Goal: Task Accomplishment & Management: Use online tool/utility

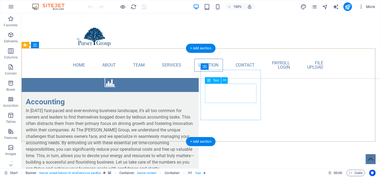
scroll to position [1214, 0]
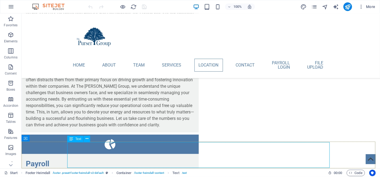
click at [80, 140] on span "Text" at bounding box center [78, 139] width 6 height 3
click at [85, 139] on button at bounding box center [87, 139] width 6 height 6
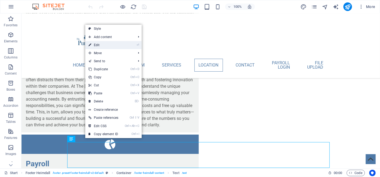
click at [107, 46] on link "⏎ Edit" at bounding box center [103, 45] width 36 height 8
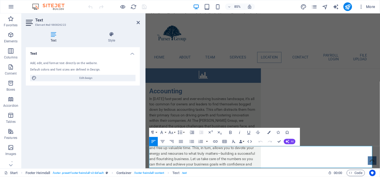
scroll to position [1206, 0]
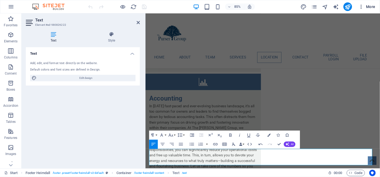
click at [362, 6] on icon "button" at bounding box center [360, 6] width 5 height 5
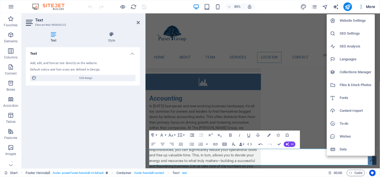
click at [120, 96] on div at bounding box center [190, 88] width 380 height 177
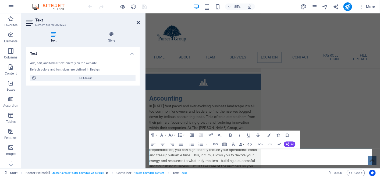
click at [140, 22] on icon at bounding box center [138, 22] width 3 height 4
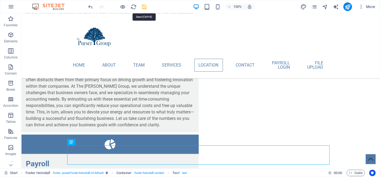
click at [142, 5] on icon "save" at bounding box center [144, 7] width 6 height 6
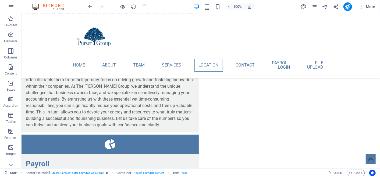
checkbox input "false"
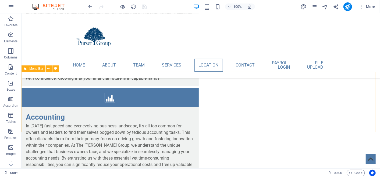
scroll to position [1154, 0]
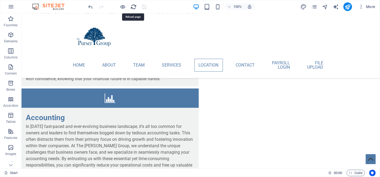
click at [136, 7] on icon "reload" at bounding box center [134, 7] width 6 height 6
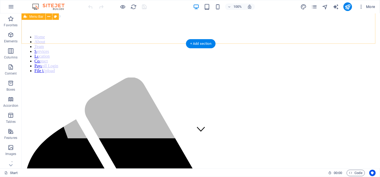
scroll to position [30, 0]
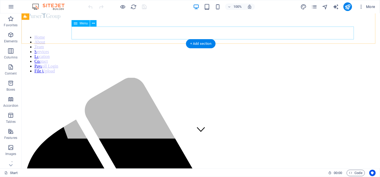
click at [250, 35] on nav "Home About Team Services Location Contact Payroll Login File Upload" at bounding box center [200, 54] width 354 height 39
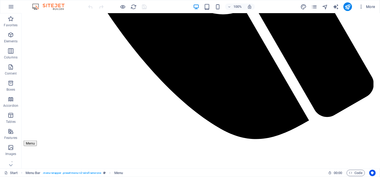
scroll to position [1214, 0]
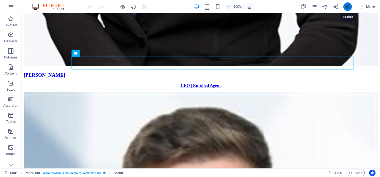
click at [349, 9] on icon "publish" at bounding box center [347, 7] width 6 height 6
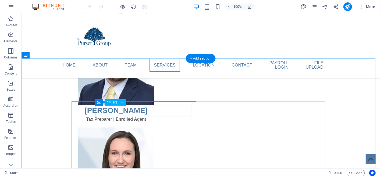
scroll to position [538, 0]
click at [124, 103] on icon at bounding box center [122, 103] width 3 height 6
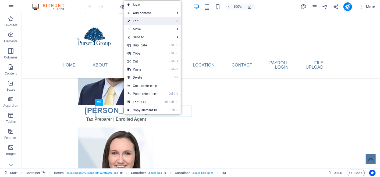
click at [146, 22] on link "⏎ Edit" at bounding box center [142, 21] width 36 height 8
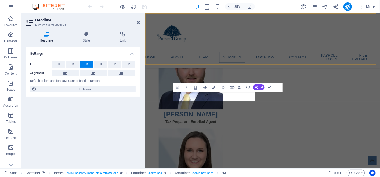
scroll to position [557, 0]
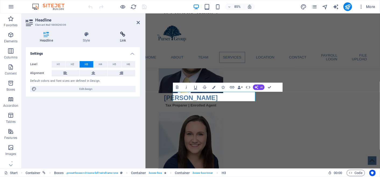
click at [121, 36] on icon at bounding box center [123, 34] width 34 height 5
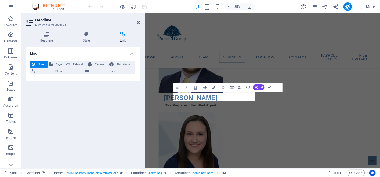
click at [41, 64] on span "None" at bounding box center [41, 64] width 9 height 6
click at [82, 39] on h4 "Style" at bounding box center [87, 37] width 37 height 11
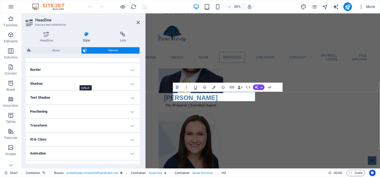
scroll to position [120, 0]
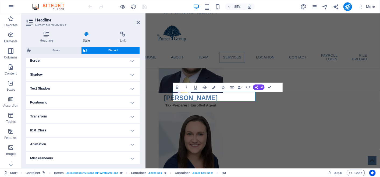
click at [70, 156] on h4 "Miscellaneous" at bounding box center [83, 158] width 114 height 13
click at [72, 156] on h4 "Miscellaneous" at bounding box center [83, 157] width 114 height 10
click at [72, 156] on h4 "Miscellaneous" at bounding box center [83, 158] width 114 height 13
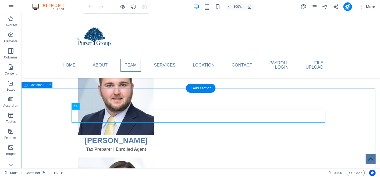
scroll to position [508, 0]
click at [49, 85] on icon at bounding box center [49, 86] width 3 height 6
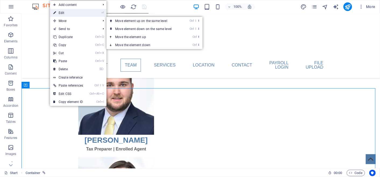
click at [70, 13] on link "⏎ Edit" at bounding box center [68, 13] width 36 height 8
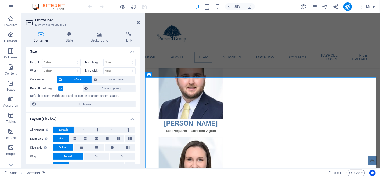
scroll to position [0, 0]
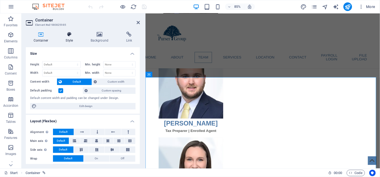
click at [74, 35] on icon at bounding box center [69, 34] width 23 height 5
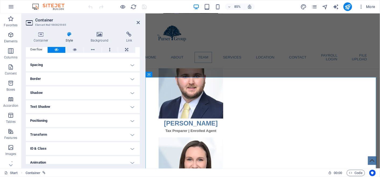
scroll to position [52, 0]
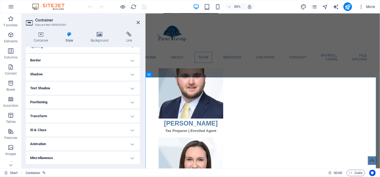
click at [67, 157] on h4 "Miscellaneous" at bounding box center [83, 158] width 114 height 13
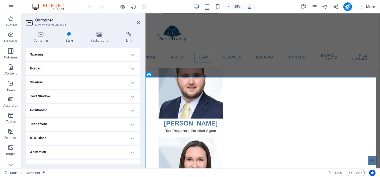
scroll to position [85, 0]
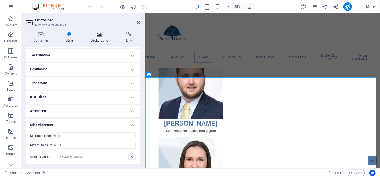
click at [105, 40] on h4 "Background" at bounding box center [100, 37] width 35 height 11
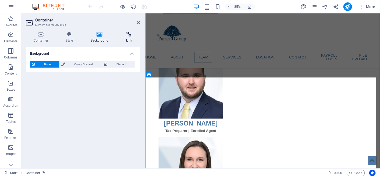
click at [123, 37] on h4 "Link" at bounding box center [129, 37] width 22 height 11
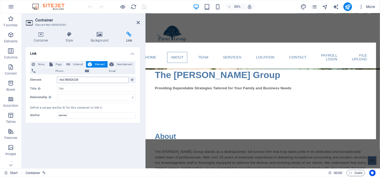
scroll to position [167, 0]
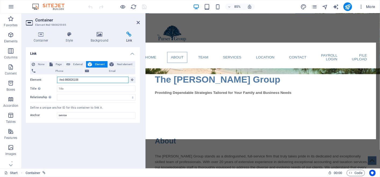
click at [98, 79] on input "#ed-980826108" at bounding box center [92, 80] width 71 height 6
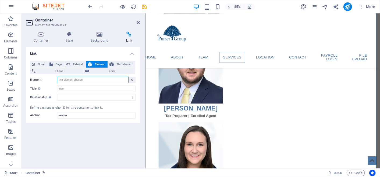
scroll to position [467, 0]
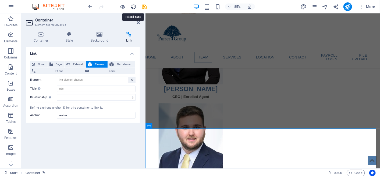
click at [134, 9] on icon "reload" at bounding box center [134, 7] width 6 height 6
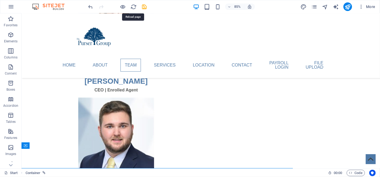
scroll to position [448, 0]
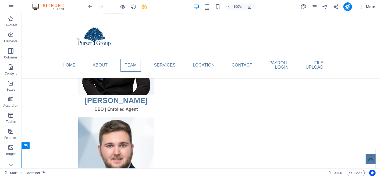
click at [147, 9] on span "save" at bounding box center [144, 7] width 6 height 6
checkbox input "false"
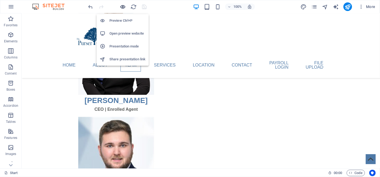
click at [122, 7] on icon "button" at bounding box center [123, 7] width 6 height 6
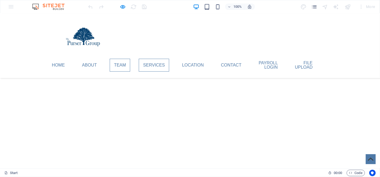
click at [169, 63] on link "Services" at bounding box center [154, 65] width 30 height 13
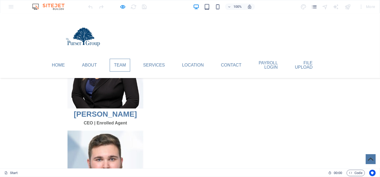
scroll to position [433, 0]
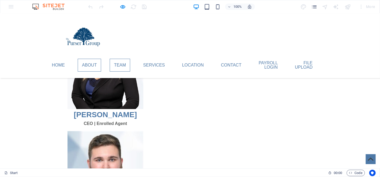
click at [101, 61] on link "About" at bounding box center [89, 65] width 23 height 13
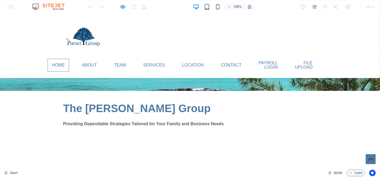
scroll to position [122, 0]
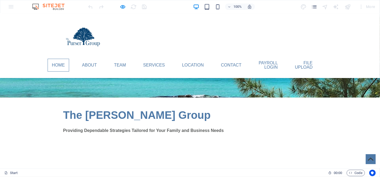
click at [207, 63] on link "Location" at bounding box center [193, 65] width 30 height 13
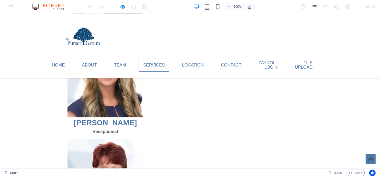
scroll to position [870, 0]
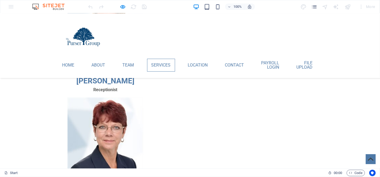
click at [212, 63] on link "Location" at bounding box center [198, 65] width 28 height 13
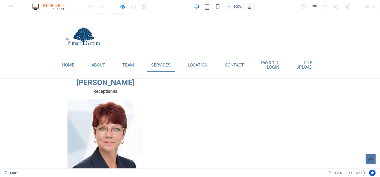
scroll to position [868, 0]
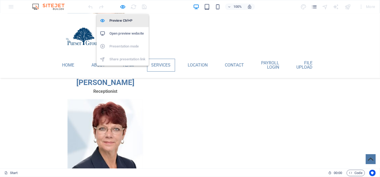
click at [125, 24] on li "Preview Ctrl+P" at bounding box center [122, 20] width 52 height 13
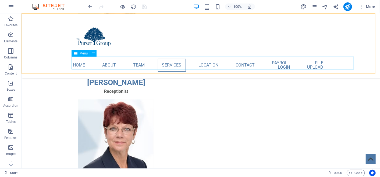
click at [199, 60] on nav "Home About Team Services Location Contact Payroll Login File Upload" at bounding box center [201, 64] width 254 height 17
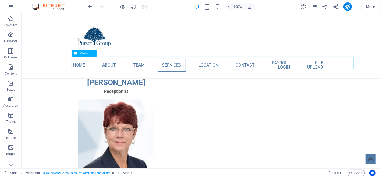
click at [212, 63] on nav "Home About Team Services Location Contact Payroll Login File Upload" at bounding box center [201, 64] width 254 height 17
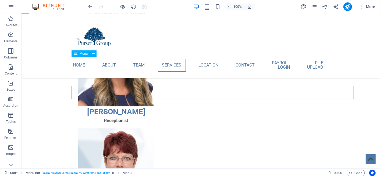
scroll to position [839, 0]
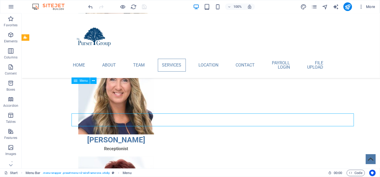
click at [206, 64] on nav "Home About Team Services Location Contact Payroll Login File Upload" at bounding box center [201, 64] width 254 height 17
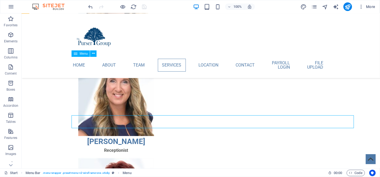
click at [211, 62] on nav "Home About Team Services Location Contact Payroll Login File Upload" at bounding box center [201, 64] width 254 height 17
click at [240, 60] on nav "Home About Team Services Location Contact Payroll Login File Upload" at bounding box center [201, 64] width 254 height 17
click at [144, 59] on nav "Home About Team Services Location Contact Payroll Login File Upload" at bounding box center [201, 64] width 254 height 17
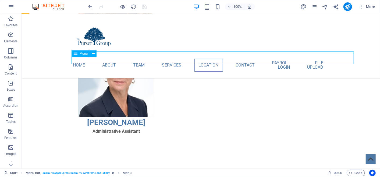
scroll to position [929, 0]
click at [201, 58] on nav "Home About Team Services Location Contact Payroll Login File Upload" at bounding box center [201, 64] width 254 height 17
click at [93, 54] on icon at bounding box center [93, 54] width 3 height 6
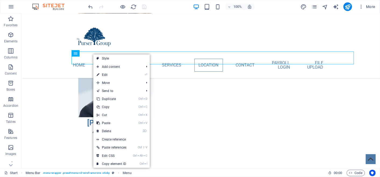
click at [101, 73] on link "⏎ Edit" at bounding box center [111, 75] width 36 height 8
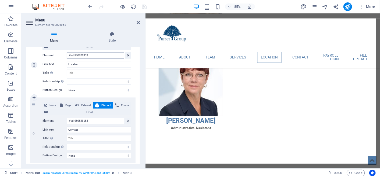
scroll to position [944, 0]
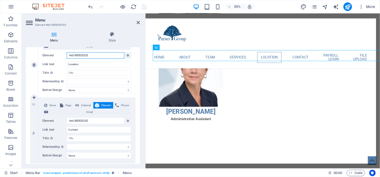
click at [91, 55] on input "#ed-980826333" at bounding box center [96, 55] width 58 height 6
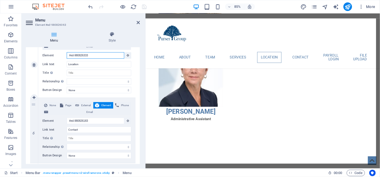
click at [121, 54] on input "#ed-980826333" at bounding box center [96, 55] width 58 height 6
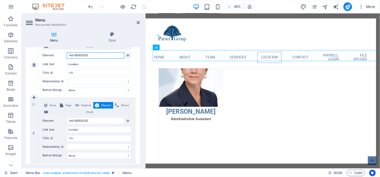
click at [121, 54] on input "#ed-980826333" at bounding box center [96, 55] width 58 height 6
click at [120, 54] on input "#ed-980826333" at bounding box center [96, 55] width 58 height 6
select select
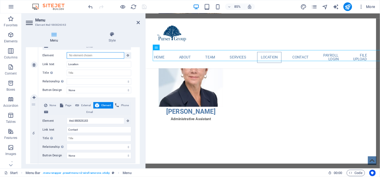
select select
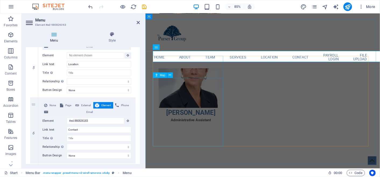
scroll to position [943, 0]
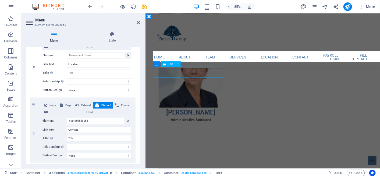
scroll to position [924, 0]
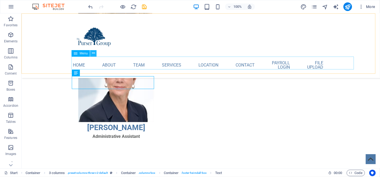
click at [93, 55] on icon at bounding box center [93, 54] width 3 height 6
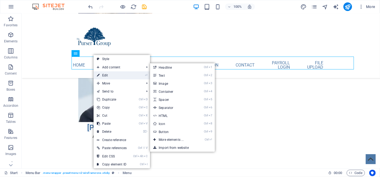
click at [106, 74] on link "⏎ Edit" at bounding box center [112, 75] width 36 height 8
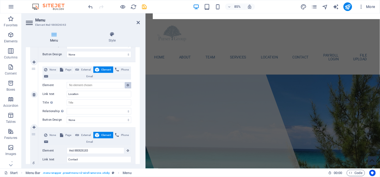
scroll to position [822, 0]
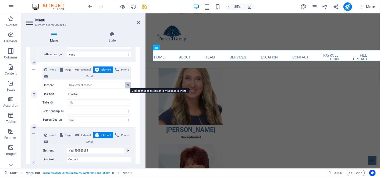
click at [127, 85] on icon at bounding box center [128, 85] width 2 height 3
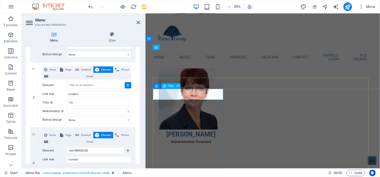
scroll to position [917, 0]
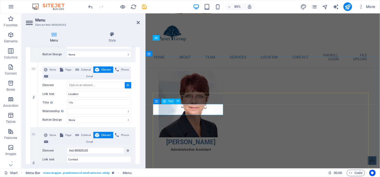
select select
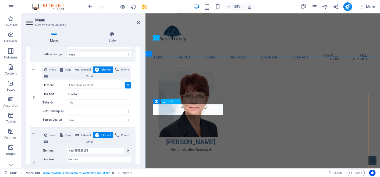
type input "#ed-980826354"
select select
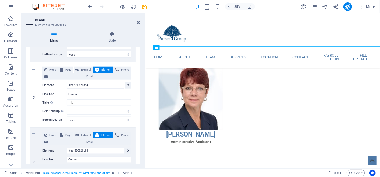
click at [144, 10] on div at bounding box center [117, 6] width 60 height 9
click at [144, 9] on icon "save" at bounding box center [144, 7] width 6 height 6
checkbox input "false"
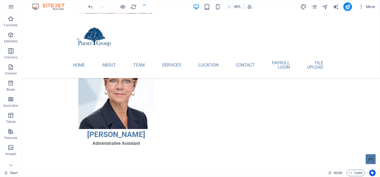
scroll to position [898, 0]
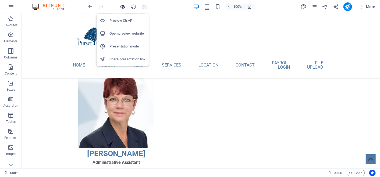
click at [122, 6] on icon "button" at bounding box center [123, 7] width 6 height 6
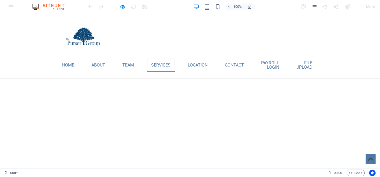
click at [158, 59] on link "Services" at bounding box center [161, 65] width 28 height 13
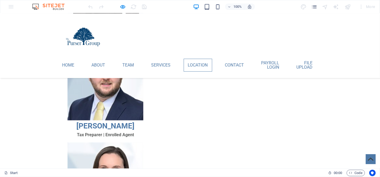
click at [192, 62] on link "Location" at bounding box center [198, 65] width 28 height 13
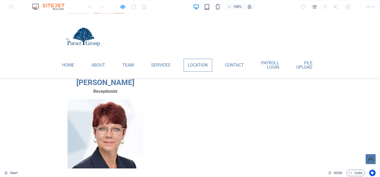
scroll to position [868, 0]
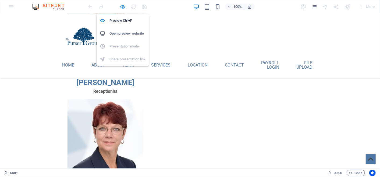
click at [122, 7] on icon "button" at bounding box center [123, 7] width 6 height 6
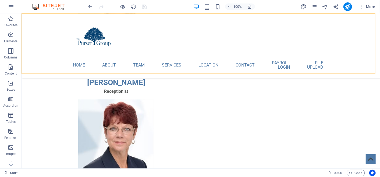
click at [160, 40] on div "Home About Team Services Location Contact Payroll Login File Upload Menu" at bounding box center [200, 45] width 358 height 65
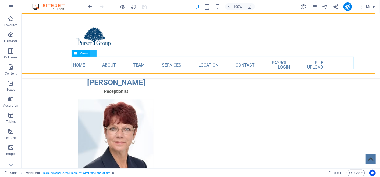
click at [92, 54] on icon at bounding box center [93, 54] width 3 height 6
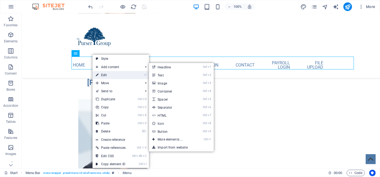
click at [108, 72] on link "⏎ Edit" at bounding box center [110, 75] width 36 height 8
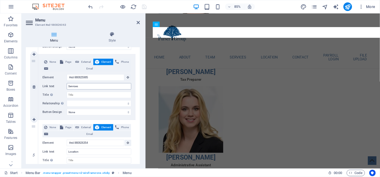
scroll to position [0, 0]
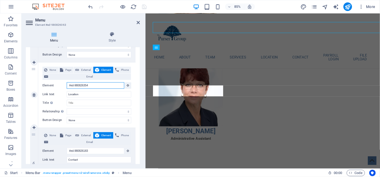
click at [104, 84] on input "#ed-980826354" at bounding box center [96, 86] width 58 height 6
click at [104, 84] on input "#ed-980826354" at bounding box center [96, 85] width 58 height 6
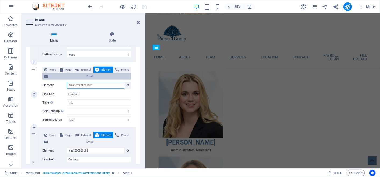
select select
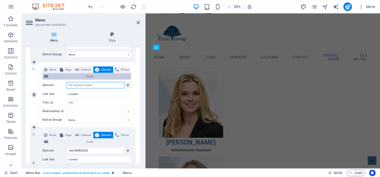
select select
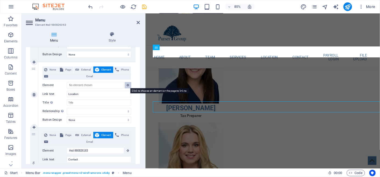
click at [129, 85] on button at bounding box center [128, 85] width 6 height 6
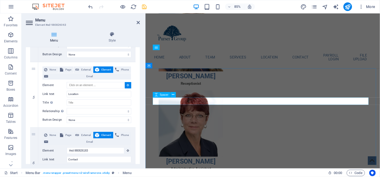
select select
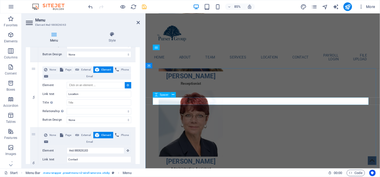
type input "#ed-980826339"
select select
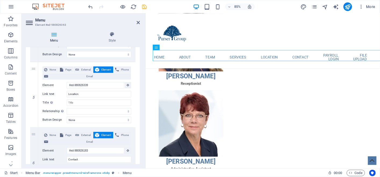
click at [145, 8] on icon "save" at bounding box center [144, 7] width 6 height 6
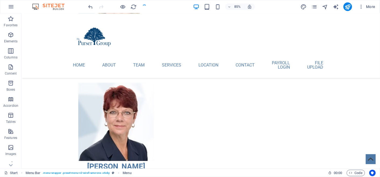
checkbox input "false"
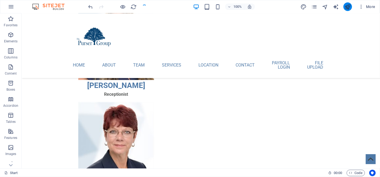
click at [344, 7] on button "publish" at bounding box center [347, 6] width 9 height 9
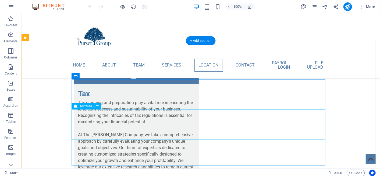
scroll to position [1075, 0]
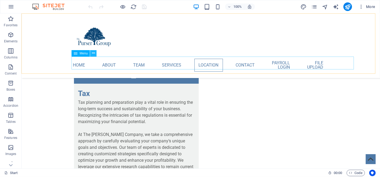
click at [94, 53] on icon at bounding box center [93, 54] width 3 height 6
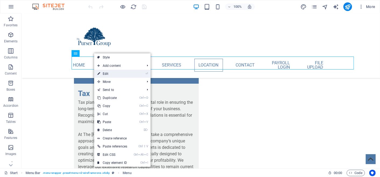
click at [110, 75] on link "⏎ Edit" at bounding box center [112, 74] width 36 height 8
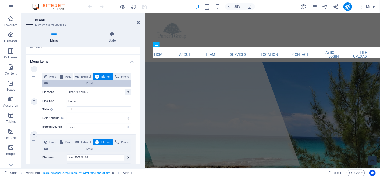
scroll to position [29, 0]
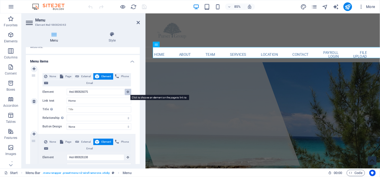
click at [125, 91] on button at bounding box center [128, 92] width 6 height 6
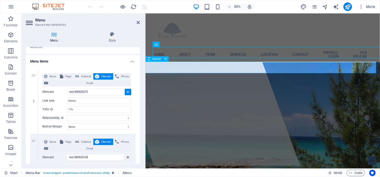
click at [170, 75] on div at bounding box center [283, 81] width 276 height 13
type input "#ed-980826213"
select select
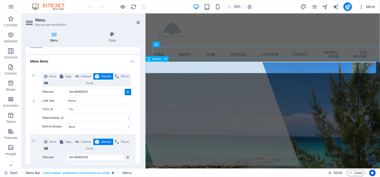
select select
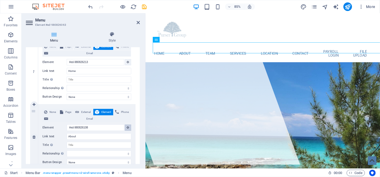
scroll to position [3, 0]
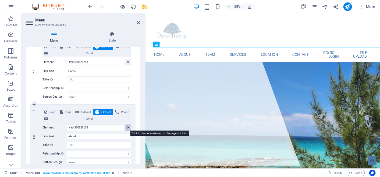
click at [127, 128] on icon at bounding box center [128, 127] width 2 height 3
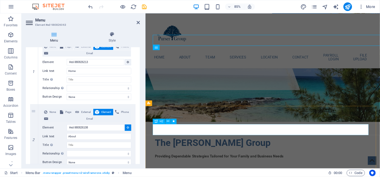
scroll to position [93, 0]
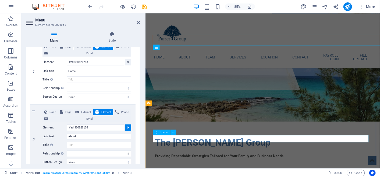
select select
type input "#ed-980826114"
select select
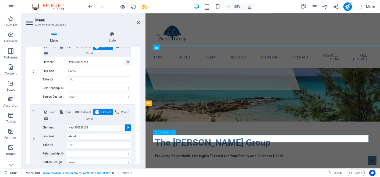
select select
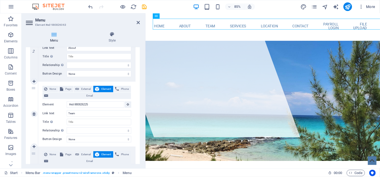
scroll to position [148, 0]
click at [128, 103] on button at bounding box center [128, 104] width 6 height 6
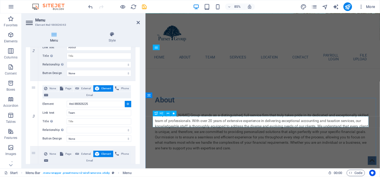
scroll to position [216, 0]
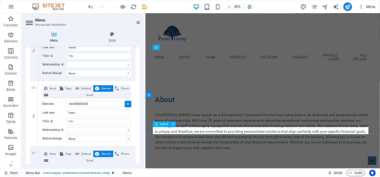
select select
type input "#ed-980826231"
select select
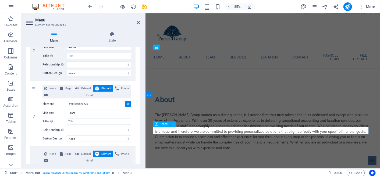
select select
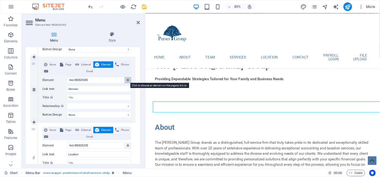
scroll to position [156, 0]
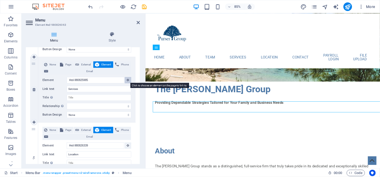
click at [126, 80] on button at bounding box center [128, 80] width 6 height 6
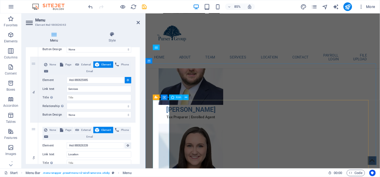
scroll to position [544, 0]
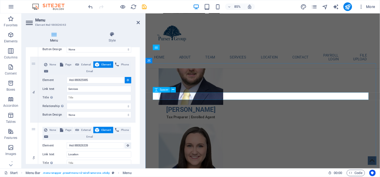
select select
type input "#ed-980825991"
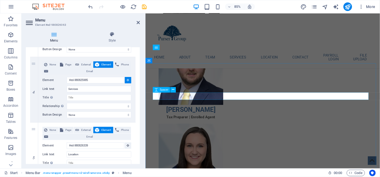
select select
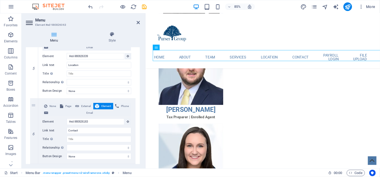
scroll to position [328, 0]
click at [146, 8] on icon "save" at bounding box center [144, 7] width 6 height 6
checkbox input "false"
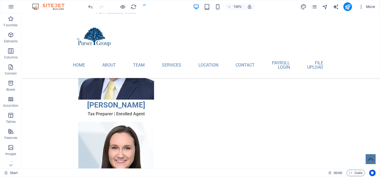
scroll to position [524, 0]
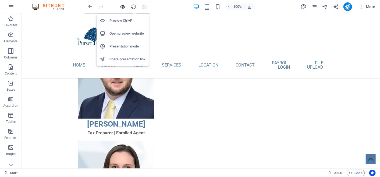
click at [121, 7] on icon "button" at bounding box center [123, 7] width 6 height 6
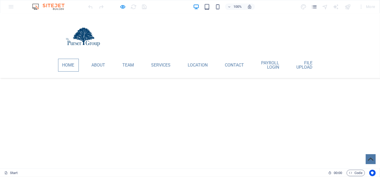
click at [69, 64] on link "Home" at bounding box center [68, 65] width 21 height 13
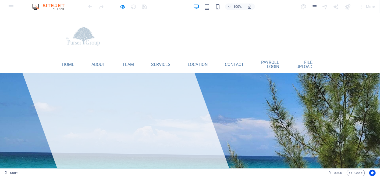
scroll to position [0, 0]
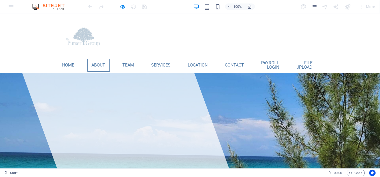
click at [100, 63] on link "About" at bounding box center [98, 65] width 22 height 13
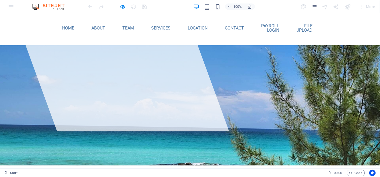
scroll to position [37, 0]
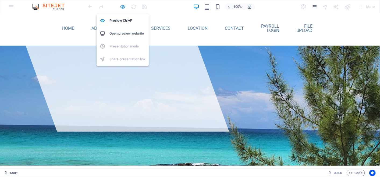
click at [125, 8] on icon "button" at bounding box center [123, 7] width 6 height 6
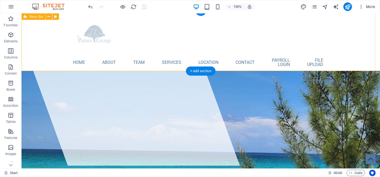
scroll to position [0, 0]
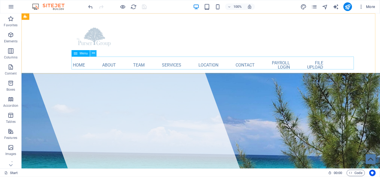
click at [96, 53] on button at bounding box center [93, 53] width 6 height 6
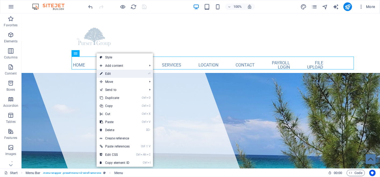
click at [108, 74] on link "⏎ Edit" at bounding box center [114, 74] width 36 height 8
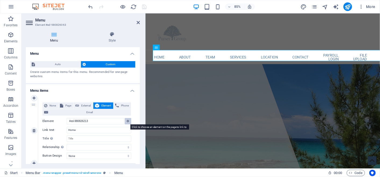
click at [127, 121] on icon at bounding box center [128, 121] width 2 height 3
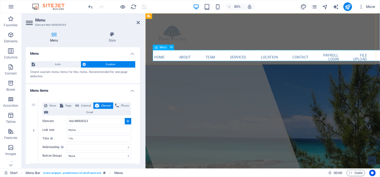
click at [177, 65] on nav "Home About Team Services Location Contact Payroll Login File Upload" at bounding box center [283, 65] width 254 height 17
type input "#ed-980826063"
select select
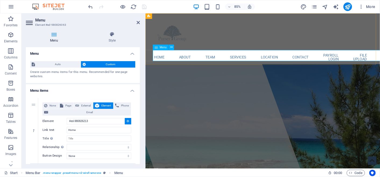
select select
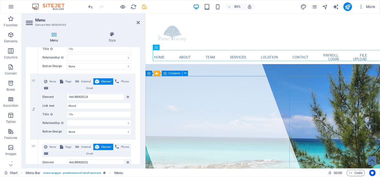
scroll to position [90, 0]
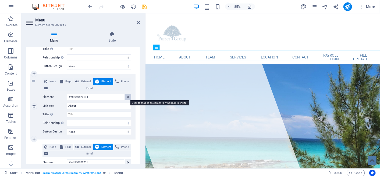
click at [128, 96] on icon at bounding box center [128, 97] width 2 height 3
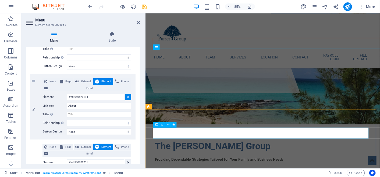
scroll to position [89, 0]
select select
type input "#ed-980826111"
select select
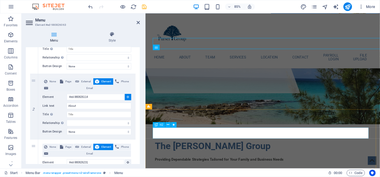
select select
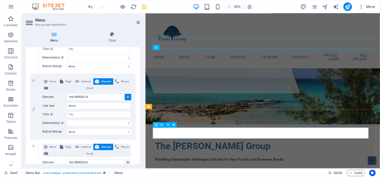
select select
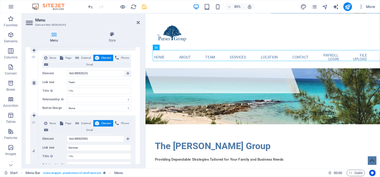
scroll to position [179, 0]
click at [128, 74] on icon at bounding box center [128, 73] width 2 height 3
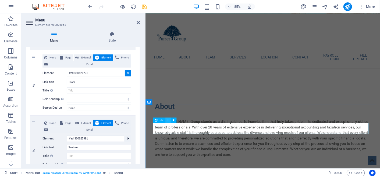
scroll to position [208, 0]
select select
type input "#ed-980826228"
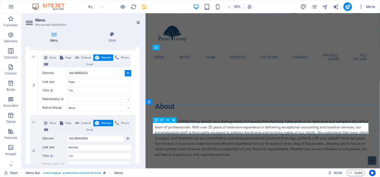
select select
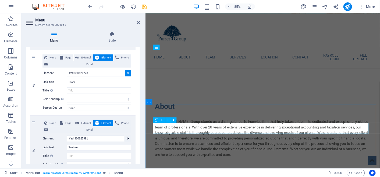
select select
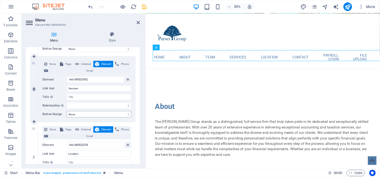
scroll to position [239, 0]
click at [127, 80] on icon at bounding box center [128, 79] width 2 height 3
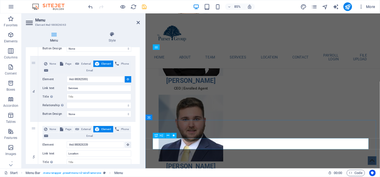
scroll to position [477, 0]
select select
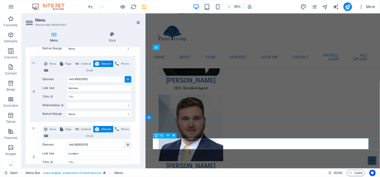
type input "#ed-980825988"
select select
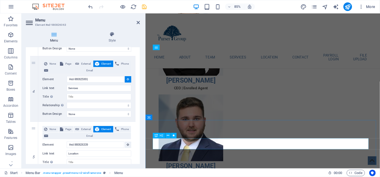
select select
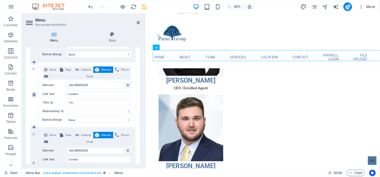
scroll to position [299, 0]
click at [128, 85] on button at bounding box center [128, 85] width 6 height 6
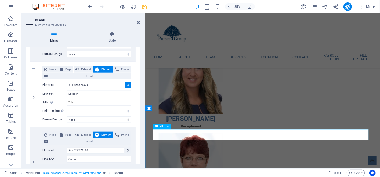
scroll to position [835, 0]
select select
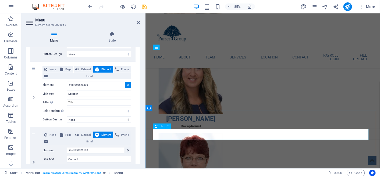
select select
type input "#ed-980826336"
select select
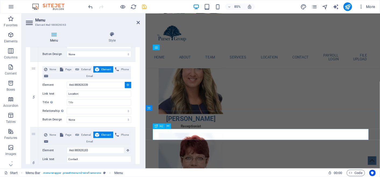
select select
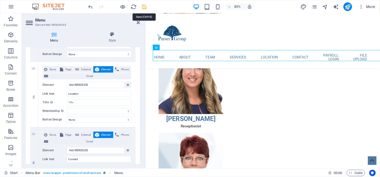
click at [146, 5] on icon "save" at bounding box center [144, 7] width 6 height 6
checkbox input "false"
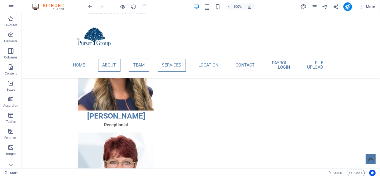
scroll to position [816, 0]
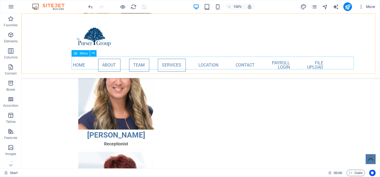
click at [90, 62] on nav "Home About Team Services Location Contact Payroll Login File Upload" at bounding box center [201, 64] width 254 height 17
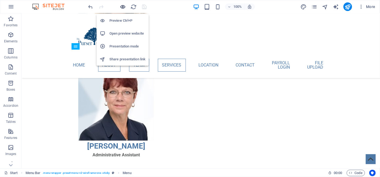
click at [124, 6] on icon "button" at bounding box center [123, 7] width 6 height 6
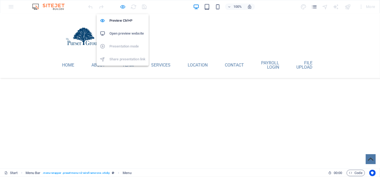
scroll to position [905, 0]
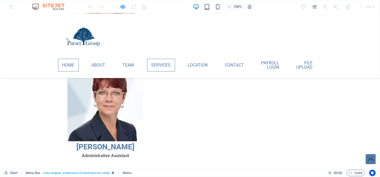
click at [76, 59] on link "Home" at bounding box center [68, 65] width 21 height 13
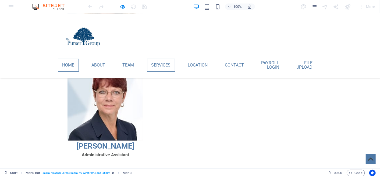
scroll to position [871, 0]
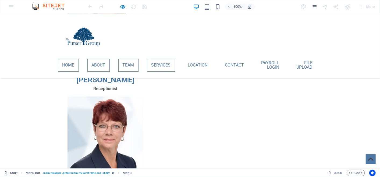
click at [76, 60] on link "Home" at bounding box center [68, 65] width 21 height 13
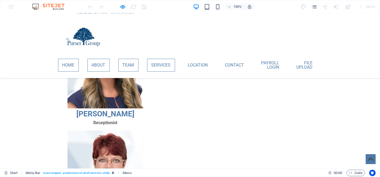
click at [77, 60] on link "Home" at bounding box center [68, 65] width 21 height 13
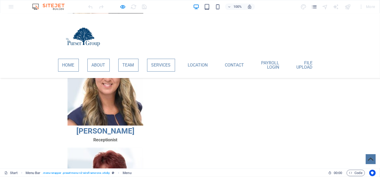
scroll to position [803, 0]
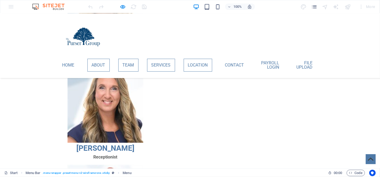
click at [199, 65] on link "Location" at bounding box center [198, 65] width 28 height 13
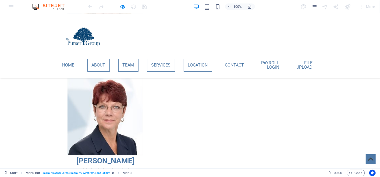
scroll to position [892, 0]
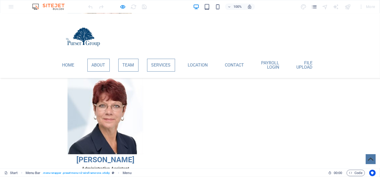
click at [167, 65] on link "Services" at bounding box center [161, 65] width 28 height 13
click at [158, 63] on link "Services" at bounding box center [161, 65] width 28 height 13
click at [136, 63] on link "Team" at bounding box center [128, 65] width 20 height 13
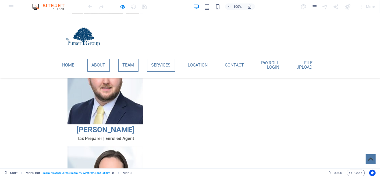
scroll to position [517, 0]
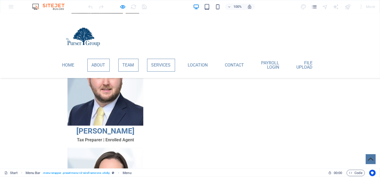
click at [129, 59] on link "Team" at bounding box center [128, 65] width 20 height 13
click at [245, 64] on link "Contact" at bounding box center [235, 65] width 28 height 13
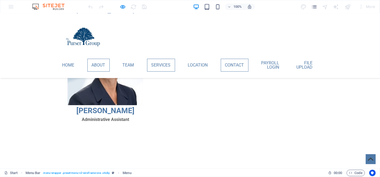
scroll to position [1067, 0]
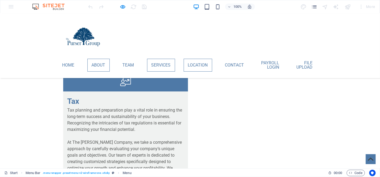
click at [212, 65] on link "Location" at bounding box center [198, 65] width 28 height 13
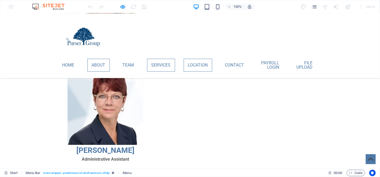
scroll to position [892, 0]
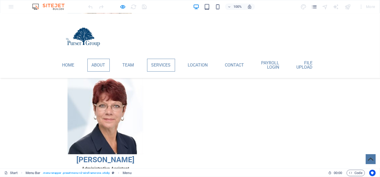
click at [168, 62] on link "Services" at bounding box center [161, 65] width 28 height 13
click at [120, 3] on div at bounding box center [117, 6] width 60 height 9
click at [121, 4] on icon "button" at bounding box center [123, 7] width 6 height 6
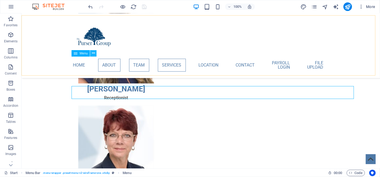
scroll to position [862, 0]
click at [95, 54] on button at bounding box center [93, 53] width 6 height 6
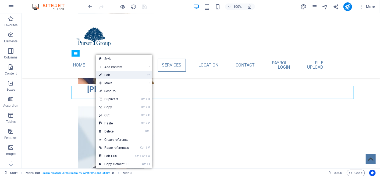
click at [106, 73] on link "⏎ Edit" at bounding box center [114, 75] width 36 height 8
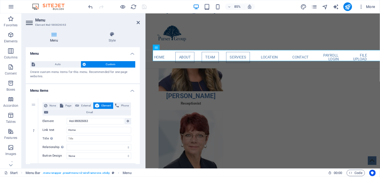
scroll to position [881, 0]
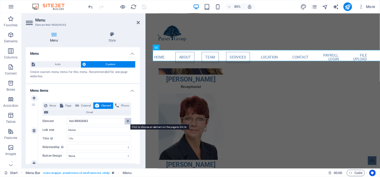
click at [128, 122] on icon at bounding box center [128, 121] width 2 height 3
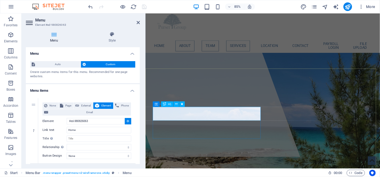
scroll to position [0, 0]
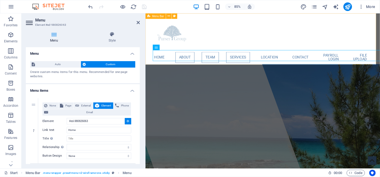
click at [199, 37] on div "Home About Team Services Location Contact Payroll Login File Upload Menu" at bounding box center [283, 45] width 276 height 65
type input "#ed-980826057"
select select
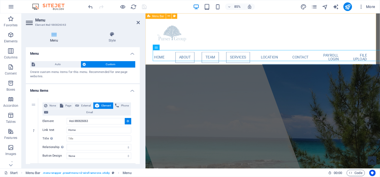
select select
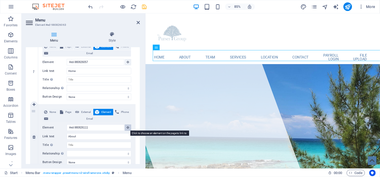
click at [127, 127] on icon at bounding box center [128, 127] width 2 height 3
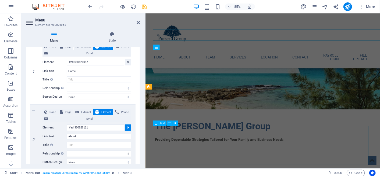
scroll to position [112, 0]
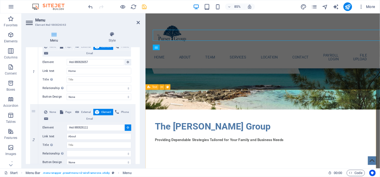
select select
type input "#ed-980826108"
select select
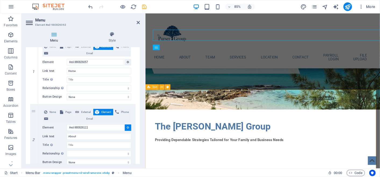
select select
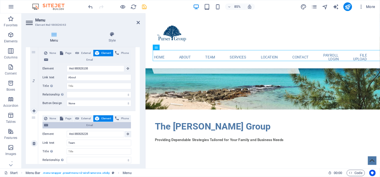
scroll to position [118, 0]
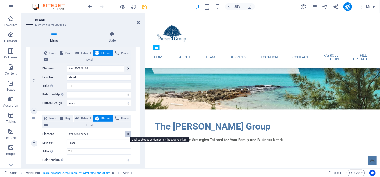
click at [126, 132] on button at bounding box center [128, 134] width 6 height 6
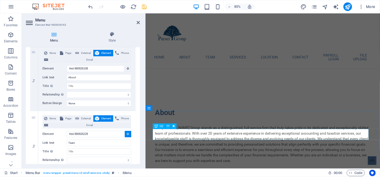
scroll to position [201, 0]
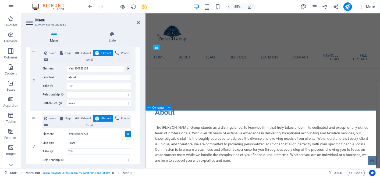
select select
type input "#ed-980826225"
select select
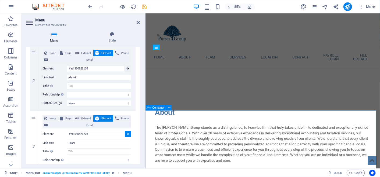
select select
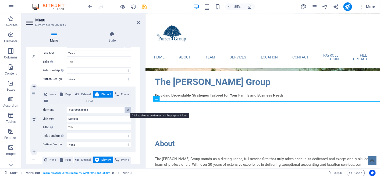
scroll to position [141, 0]
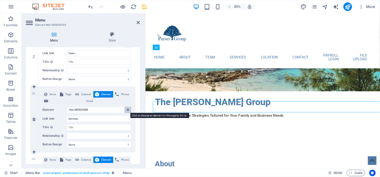
click at [128, 110] on button at bounding box center [128, 110] width 6 height 6
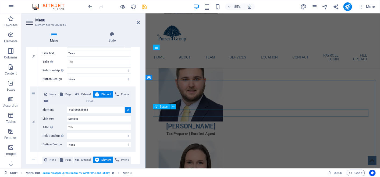
scroll to position [524, 0]
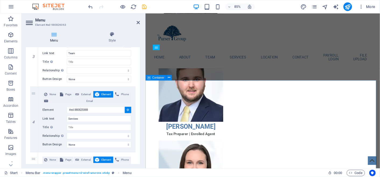
select select
type input "#ed-980825985"
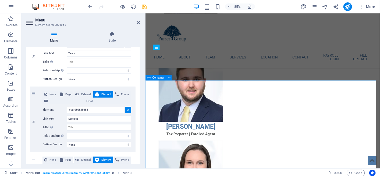
select select
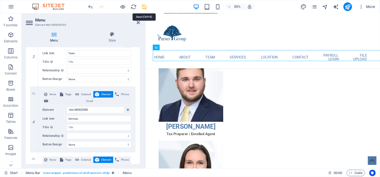
click at [144, 6] on icon "save" at bounding box center [144, 7] width 6 height 6
checkbox input "false"
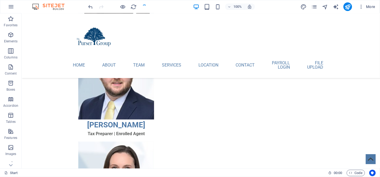
scroll to position [505, 0]
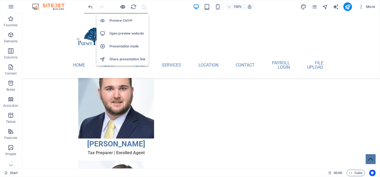
click at [123, 9] on icon "button" at bounding box center [123, 7] width 6 height 6
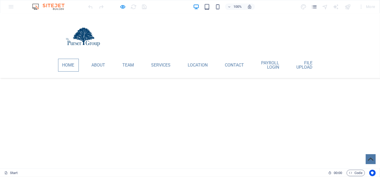
click at [75, 62] on link "Home" at bounding box center [68, 65] width 21 height 13
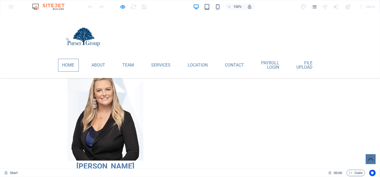
click at [75, 63] on link "Home" at bounding box center [68, 65] width 21 height 13
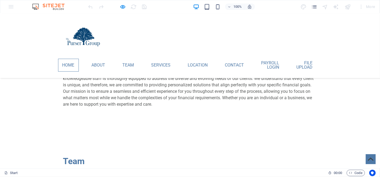
click at [76, 63] on link "Home" at bounding box center [68, 65] width 21 height 13
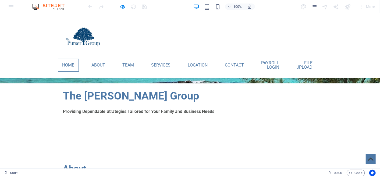
click at [77, 63] on link "Home" at bounding box center [68, 65] width 21 height 13
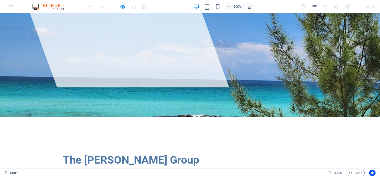
scroll to position [20, 0]
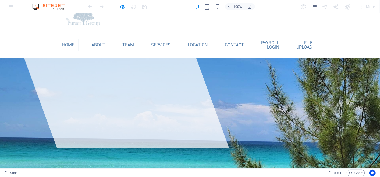
click at [77, 63] on div at bounding box center [190, 64] width 380 height 13
click at [102, 41] on link "About" at bounding box center [98, 44] width 22 height 13
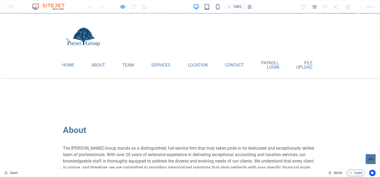
scroll to position [122, 0]
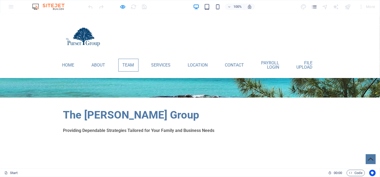
click at [133, 64] on link "Team" at bounding box center [128, 65] width 20 height 13
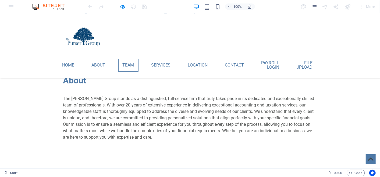
scroll to position [236, 0]
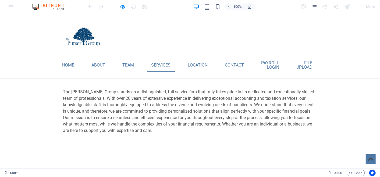
click at [159, 63] on link "Services" at bounding box center [161, 65] width 28 height 13
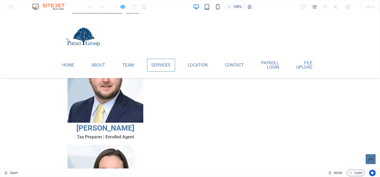
scroll to position [523, 0]
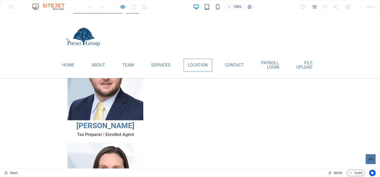
click at [196, 66] on link "Location" at bounding box center [198, 65] width 28 height 13
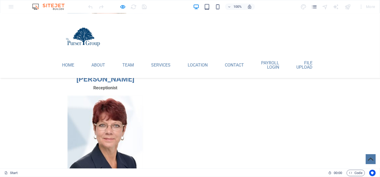
scroll to position [892, 0]
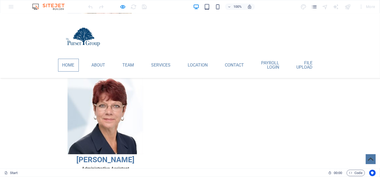
click at [79, 63] on link "Home" at bounding box center [68, 65] width 21 height 13
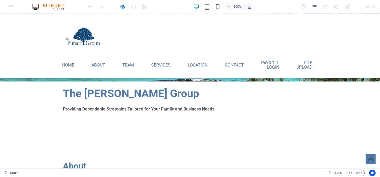
scroll to position [143, 0]
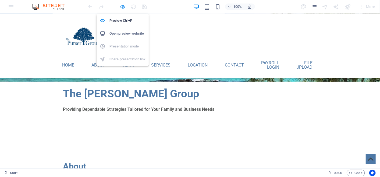
click at [123, 6] on icon "button" at bounding box center [123, 7] width 6 height 6
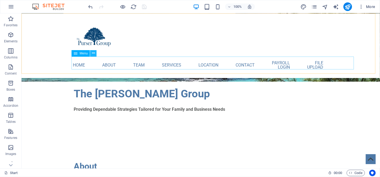
click at [92, 55] on icon at bounding box center [93, 54] width 3 height 6
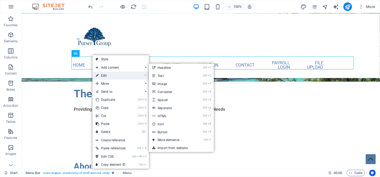
click at [102, 75] on link "⏎ Edit" at bounding box center [110, 76] width 36 height 8
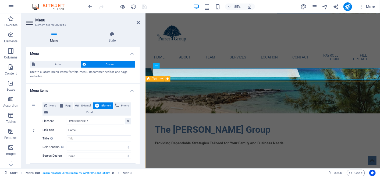
scroll to position [0, 0]
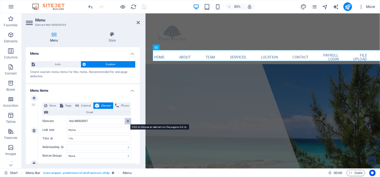
click at [125, 120] on button at bounding box center [128, 121] width 6 height 6
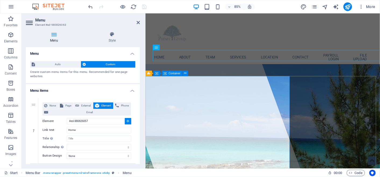
click at [201, 91] on div at bounding box center [207, 104] width 238 height 183
type input "#ed-980826084"
select select
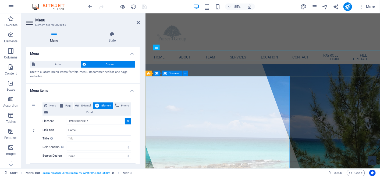
select select
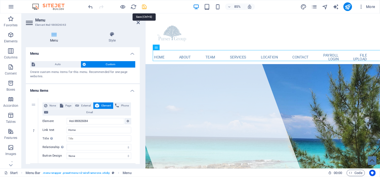
click at [146, 7] on icon "save" at bounding box center [144, 7] width 6 height 6
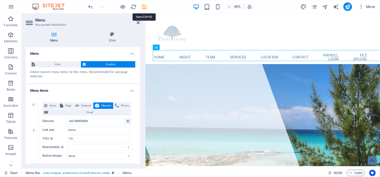
checkbox input "false"
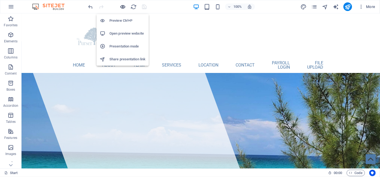
click at [122, 8] on icon "button" at bounding box center [123, 7] width 6 height 6
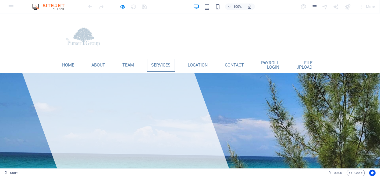
click at [161, 60] on link "Services" at bounding box center [161, 65] width 28 height 13
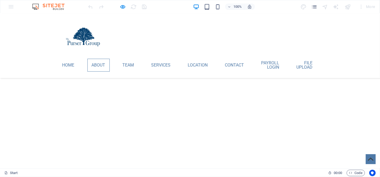
scroll to position [523, 0]
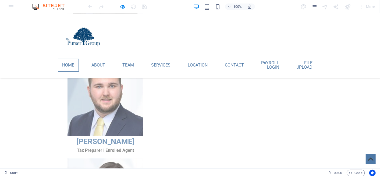
click at [74, 62] on link "Home" at bounding box center [68, 65] width 21 height 13
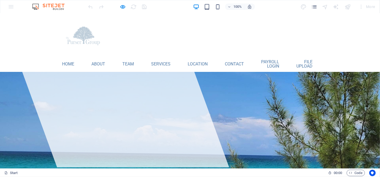
scroll to position [0, 0]
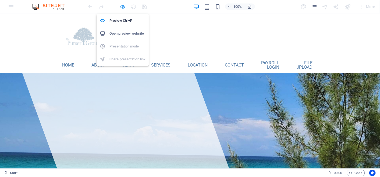
click at [124, 7] on icon "button" at bounding box center [123, 7] width 6 height 6
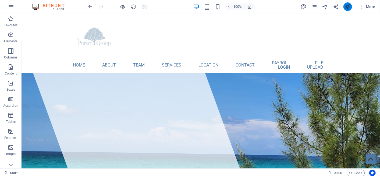
click at [344, 7] on button "publish" at bounding box center [347, 6] width 9 height 9
